Goal: Check status: Check status

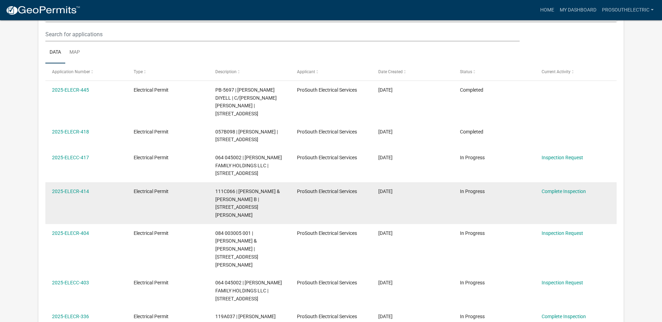
scroll to position [105, 0]
click at [545, 189] on link "Complete Inspection" at bounding box center [564, 191] width 44 height 6
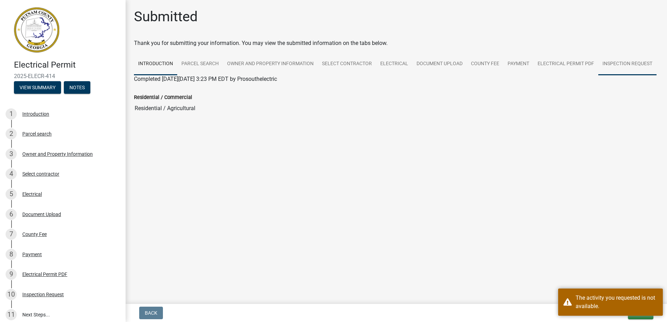
click at [645, 65] on link "Inspection Request" at bounding box center [627, 64] width 58 height 22
